Goal: Task Accomplishment & Management: Manage account settings

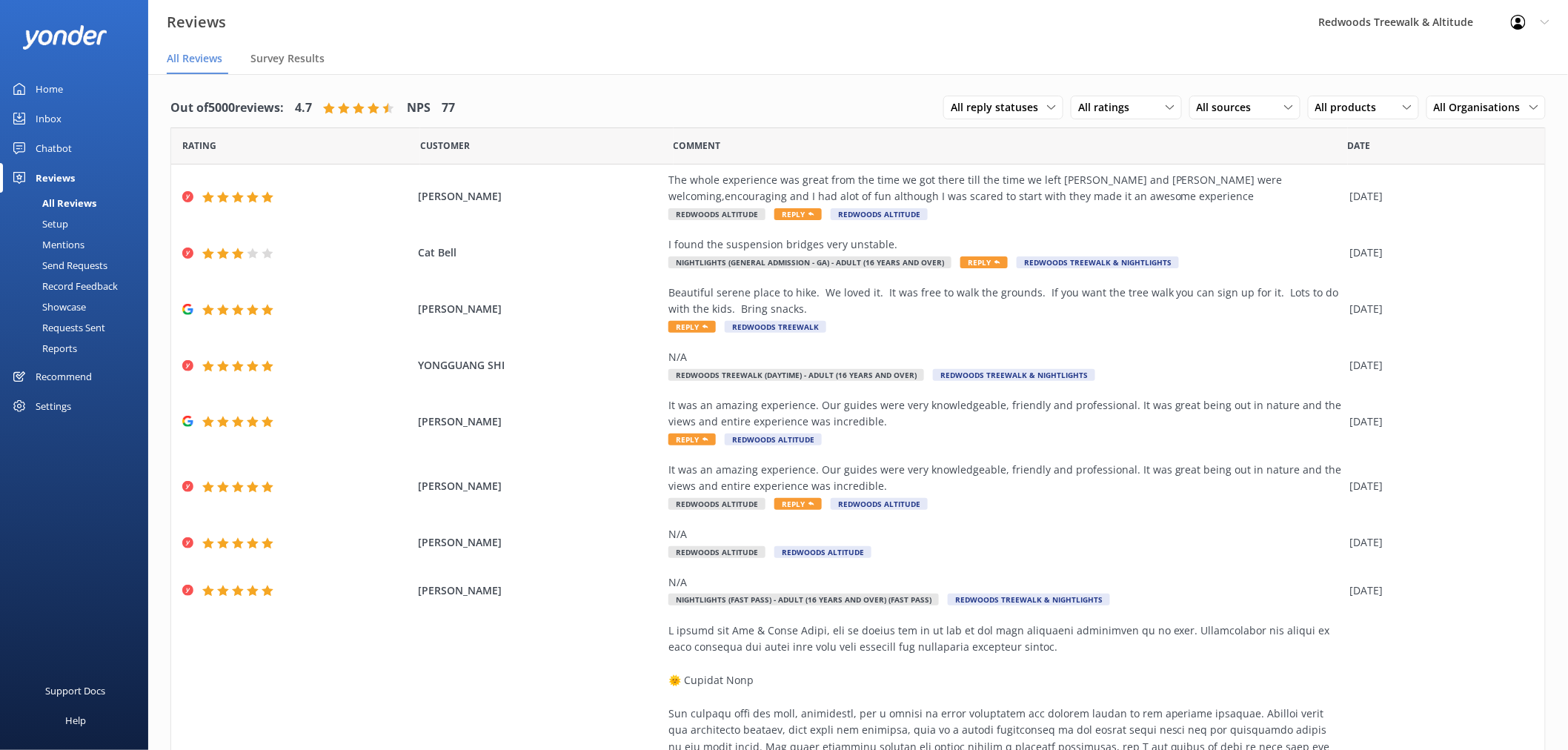
click at [95, 120] on link "Inbox" at bounding box center [74, 119] width 148 height 30
